Goal: Information Seeking & Learning: Find specific fact

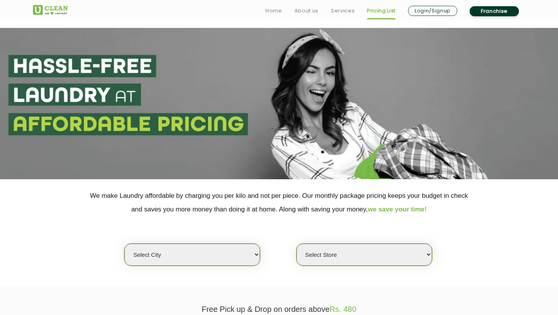
scroll to position [179, 0]
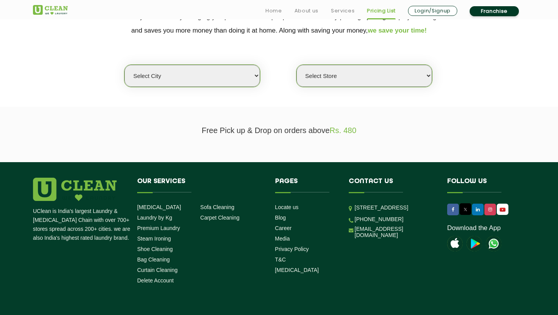
click at [157, 87] on section "We make Laundry affordable by charging you per kilo and not per piece. Our mont…" at bounding box center [279, 53] width 558 height 106
click at [155, 76] on select "Select city [GEOGRAPHIC_DATA] [GEOGRAPHIC_DATA] [GEOGRAPHIC_DATA] [GEOGRAPHIC_D…" at bounding box center [192, 76] width 136 height 22
select select "4"
click at [124, 65] on select "Select city [GEOGRAPHIC_DATA] [GEOGRAPHIC_DATA] [GEOGRAPHIC_DATA] [GEOGRAPHIC_D…" at bounding box center [192, 76] width 136 height 22
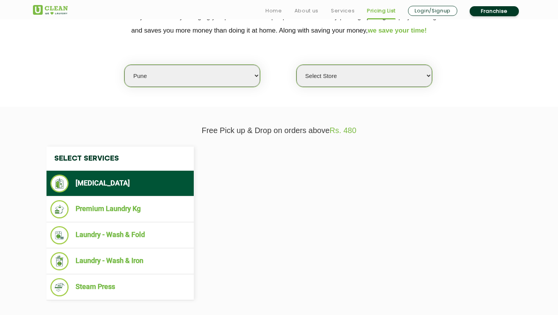
click at [316, 67] on select "Select Store" at bounding box center [365, 76] width 136 height 22
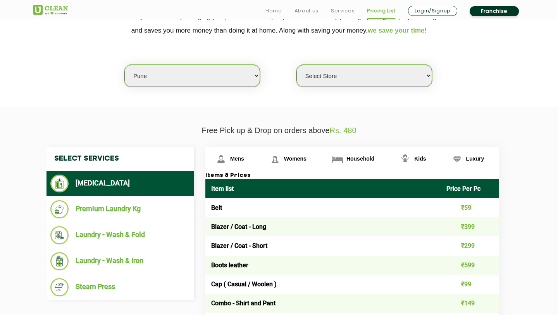
select select "333"
click at [297, 65] on select "Select Store [GEOGRAPHIC_DATA] [GEOGRAPHIC_DATA] [GEOGRAPHIC_DATA] [GEOGRAPHIC_…" at bounding box center [365, 76] width 136 height 22
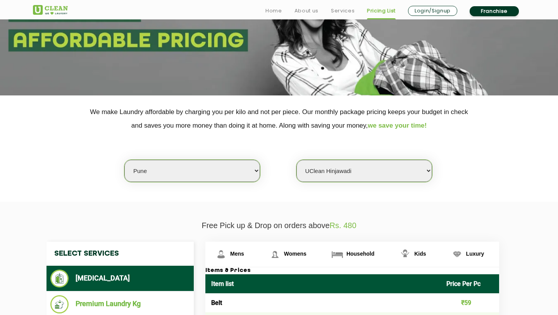
scroll to position [150, 0]
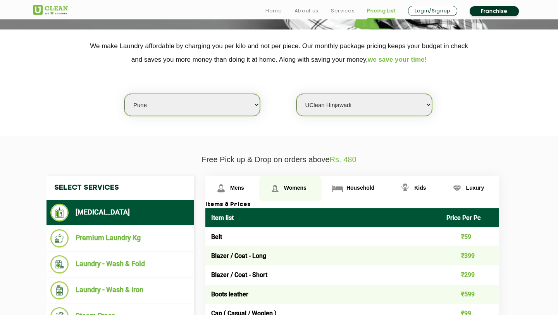
click at [290, 188] on span "Womens" at bounding box center [295, 188] width 22 height 6
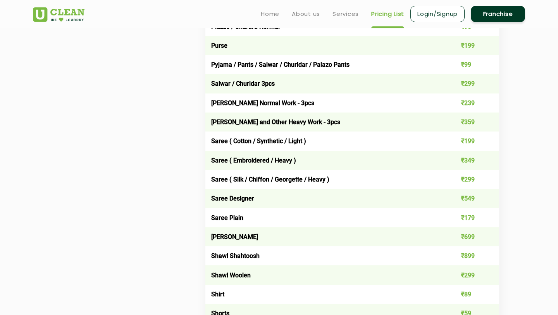
scroll to position [2118, 0]
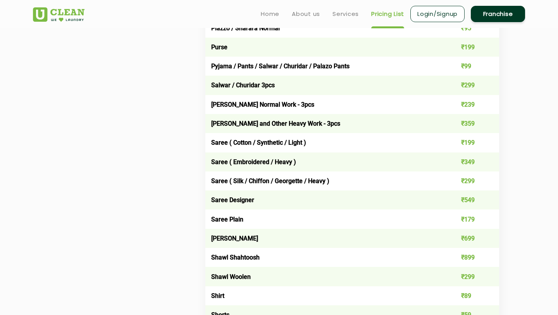
click at [212, 137] on td "Saree ( Cotton / Synthetic / Light )" at bounding box center [323, 142] width 235 height 19
drag, startPoint x: 454, startPoint y: 139, endPoint x: 496, endPoint y: 140, distance: 41.9
click at [496, 140] on td "₹199" at bounding box center [470, 142] width 59 height 19
drag, startPoint x: 227, startPoint y: 137, endPoint x: 472, endPoint y: 145, distance: 244.8
click at [472, 145] on tr "Saree ( Cotton / Synthetic / Light ) ₹199" at bounding box center [353, 142] width 294 height 19
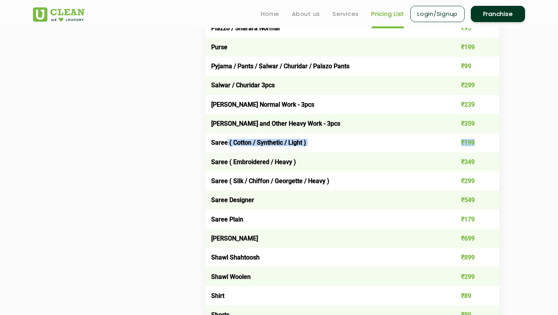
copy tr "( Cotton / Synthetic / Light ) ₹199"
drag, startPoint x: 230, startPoint y: 176, endPoint x: 336, endPoint y: 176, distance: 105.9
click at [336, 176] on td "Saree ( Silk / Chiffon / Georgette / Heavy )" at bounding box center [323, 180] width 235 height 19
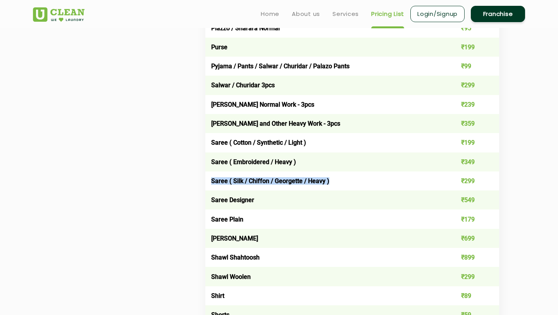
drag, startPoint x: 211, startPoint y: 176, endPoint x: 355, endPoint y: 177, distance: 144.3
click at [355, 177] on td "Saree ( Silk / Chiffon / Georgette / Heavy )" at bounding box center [323, 180] width 235 height 19
copy td "Saree ( Silk / Chiffon / Georgette / Heavy )"
drag, startPoint x: 456, startPoint y: 179, endPoint x: 497, endPoint y: 179, distance: 40.3
click at [497, 179] on td "₹299" at bounding box center [470, 180] width 59 height 19
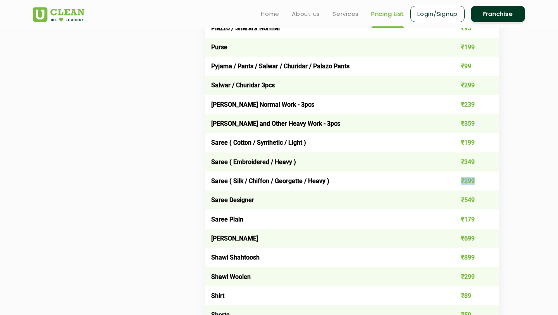
copy td "₹299"
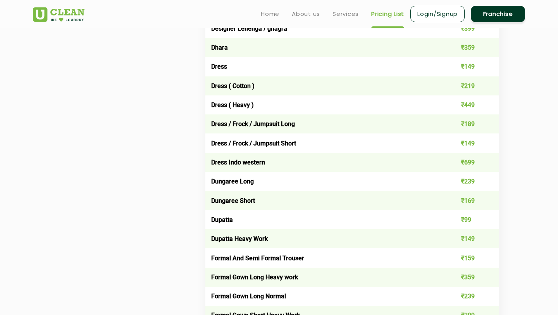
scroll to position [662, 0]
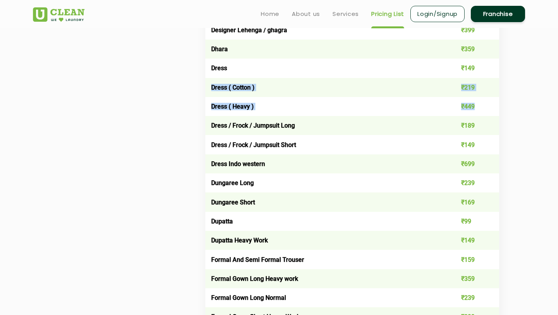
drag, startPoint x: 211, startPoint y: 87, endPoint x: 470, endPoint y: 112, distance: 259.9
copy tbody "Dress ( Cotton ) ₹219 Dress ( Heavy ) ₹449"
